Goal: Task Accomplishment & Management: Complete application form

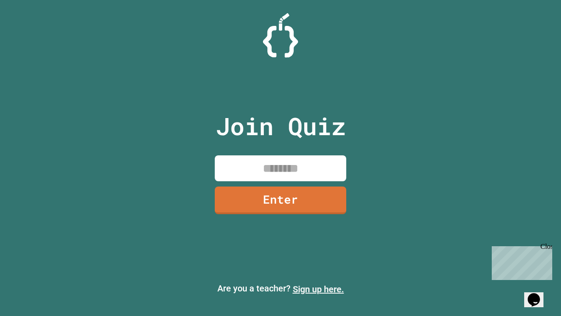
click at [318, 289] on link "Sign up here." at bounding box center [318, 289] width 51 height 11
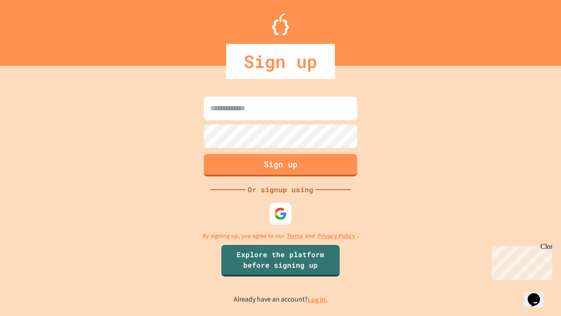
click at [318, 299] on link "Log in." at bounding box center [318, 299] width 20 height 9
